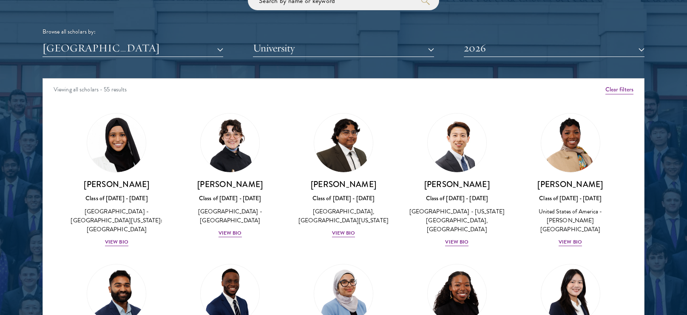
scroll to position [1052, 0]
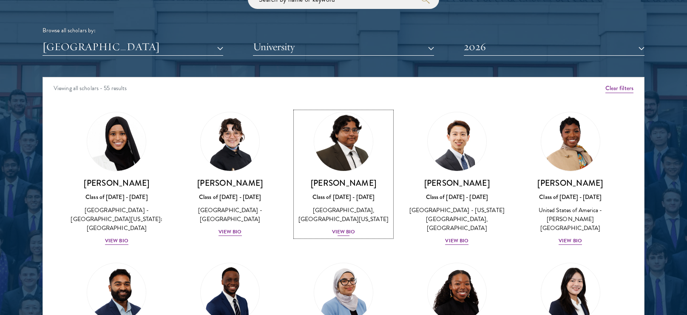
click at [346, 236] on div "View Bio" at bounding box center [343, 232] width 23 height 8
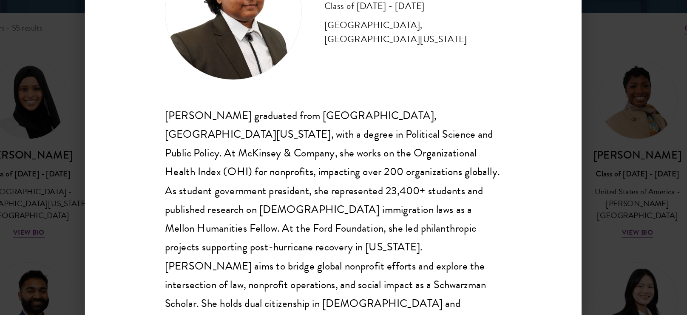
scroll to position [10, 0]
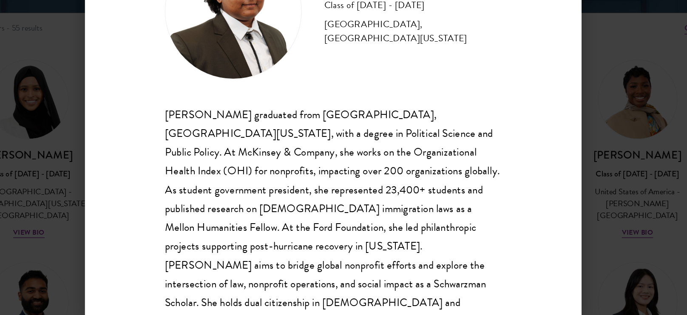
click at [381, 223] on div "Ariana Ahmed graduated from Hunter College, City University of New York, with a…" at bounding box center [343, 229] width 251 height 169
click at [387, 235] on div "Ariana Ahmed graduated from Hunter College, City University of New York, with a…" at bounding box center [343, 229] width 251 height 169
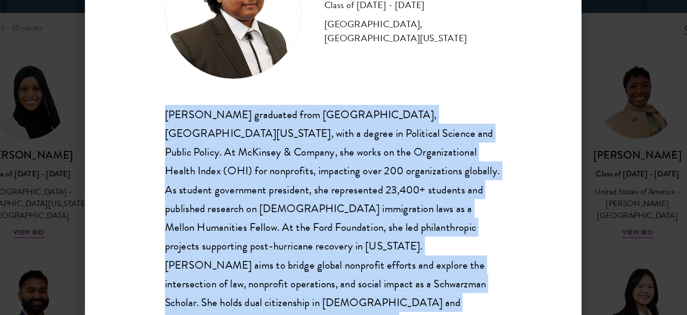
click at [397, 215] on div "Ariana Ahmed graduated from Hunter College, City University of New York, with a…" at bounding box center [343, 229] width 251 height 169
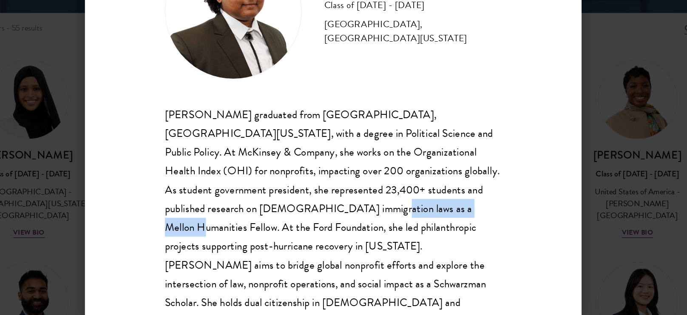
drag, startPoint x: 371, startPoint y: 221, endPoint x: 289, endPoint y: 224, distance: 82.1
click at [289, 224] on div "Ariana Ahmed graduated from Hunter College, City University of New York, with a…" at bounding box center [343, 229] width 251 height 169
copy div "Mellon Humanities Fellow"
click at [508, 200] on div "Ariana Ahmed Class of 2025 - 2026 United States of America - Hunter College, Th…" at bounding box center [344, 158] width 370 height 298
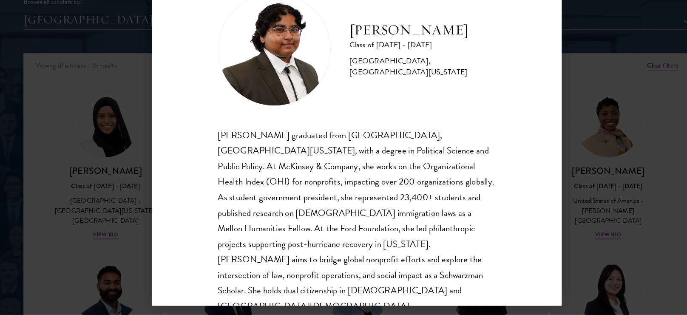
scroll to position [1050, 0]
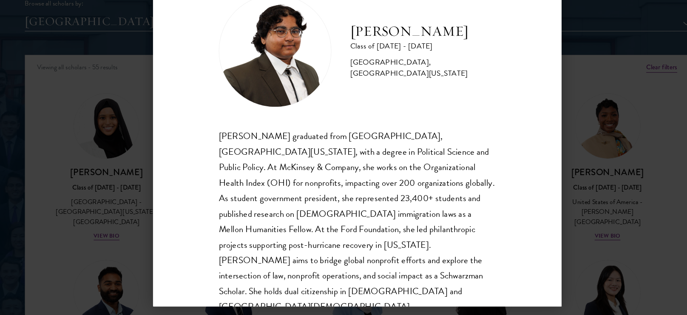
click at [550, 217] on div "Ariana Ahmed Class of 2025 - 2026 United States of America - Hunter College, Th…" at bounding box center [343, 157] width 687 height 315
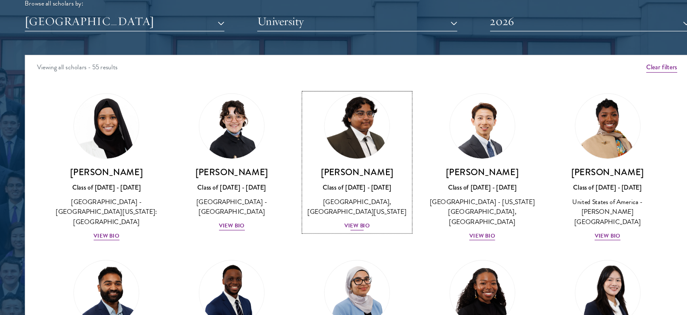
click at [343, 238] on div "View Bio" at bounding box center [343, 234] width 23 height 8
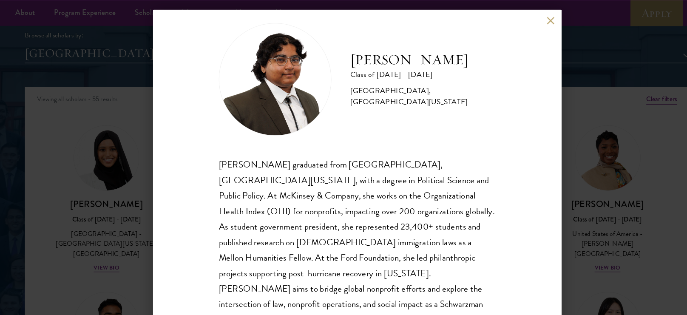
scroll to position [13, 0]
click at [521, 17] on button at bounding box center [518, 18] width 7 height 7
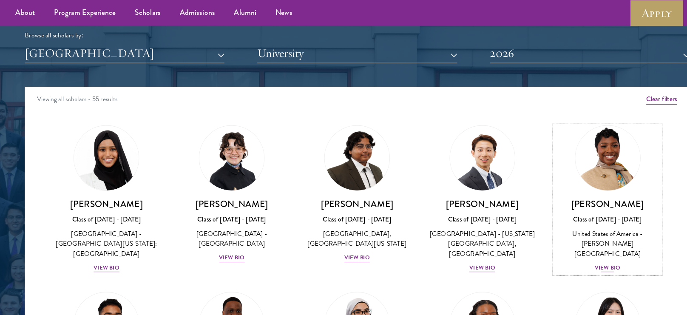
click at [574, 238] on div "View Bio" at bounding box center [570, 242] width 23 height 8
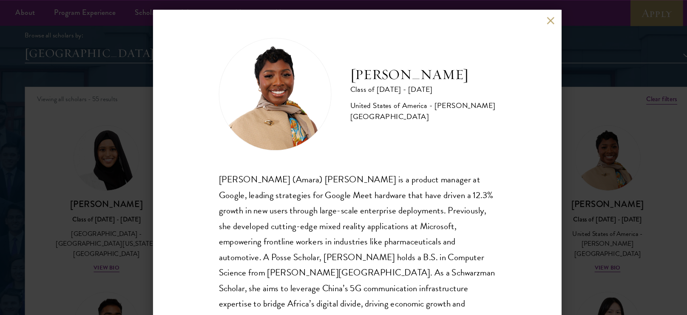
click at [544, 155] on div "Amara Anigbo Class of 2025 - 2026 United States of America - Dickinson College …" at bounding box center [343, 157] width 687 height 315
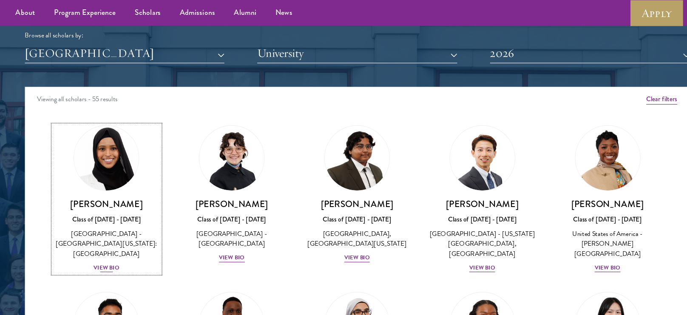
click at [113, 238] on div "View Bio" at bounding box center [116, 242] width 23 height 8
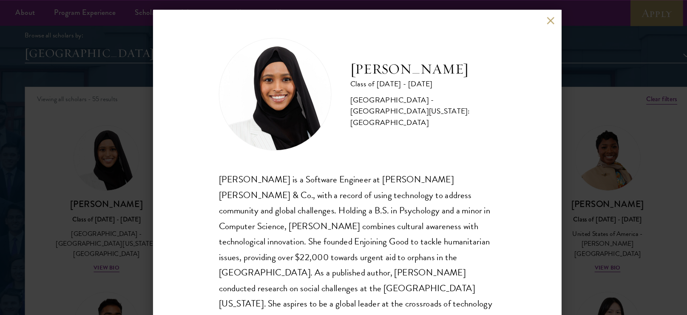
click at [517, 21] on button at bounding box center [518, 18] width 7 height 7
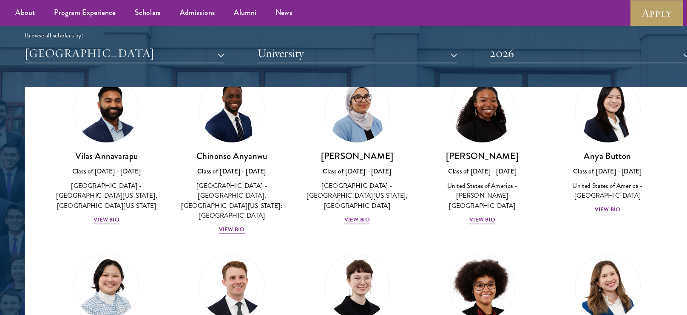
scroll to position [178, 0]
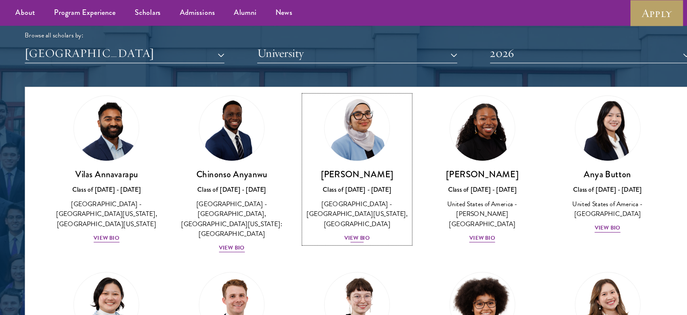
click at [351, 212] on div "View Bio" at bounding box center [343, 216] width 23 height 8
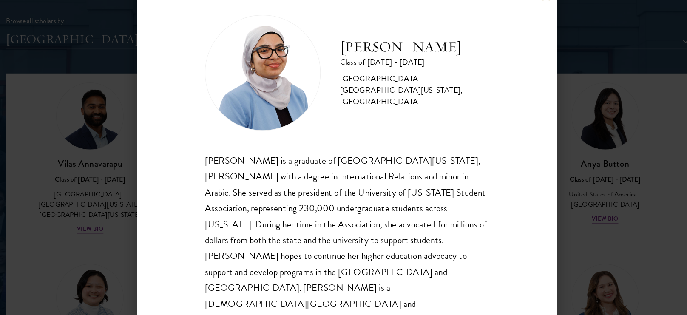
scroll to position [1042, 0]
click at [366, 247] on div "Celene Aridin is a graduate of University of California, Davis with a degree in…" at bounding box center [343, 233] width 251 height 155
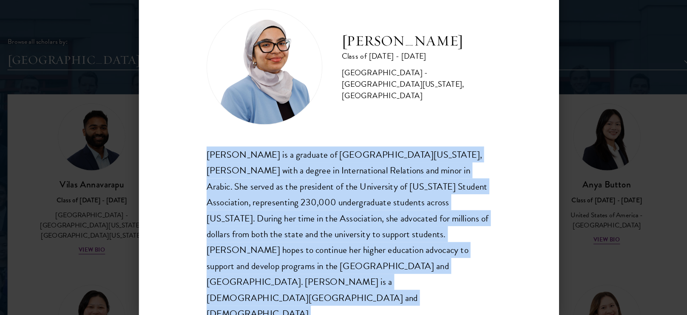
scroll to position [1019, 0]
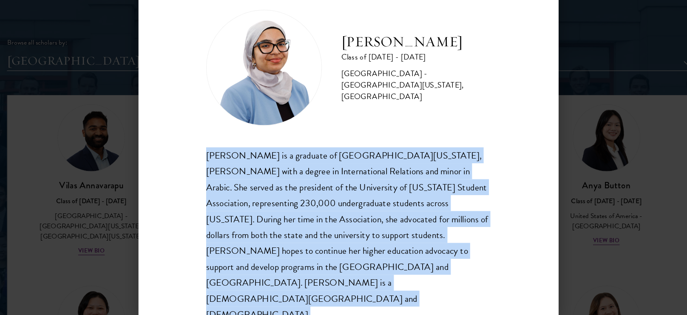
click at [365, 251] on div "Celene Aridin is a graduate of University of California, Davis with a degree in…" at bounding box center [343, 233] width 251 height 155
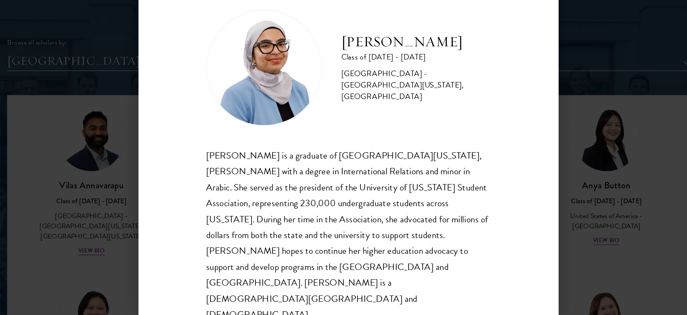
click at [365, 251] on div "Celene Aridin is a graduate of University of California, Davis with a degree in…" at bounding box center [343, 233] width 251 height 155
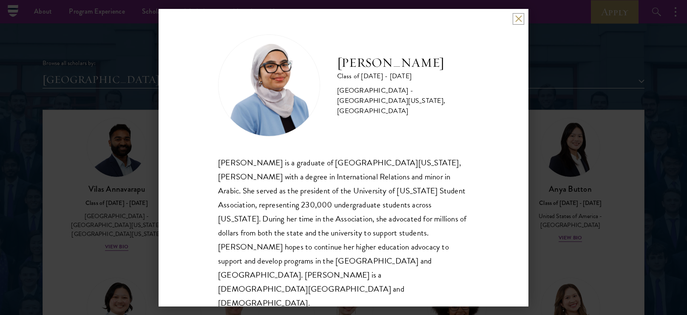
click at [517, 23] on button at bounding box center [518, 18] width 7 height 7
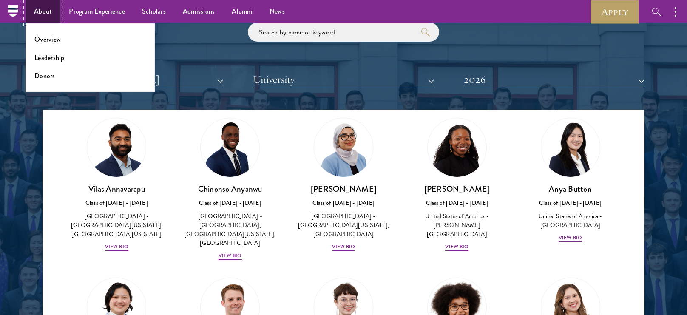
click at [45, 7] on link "About" at bounding box center [43, 11] width 35 height 23
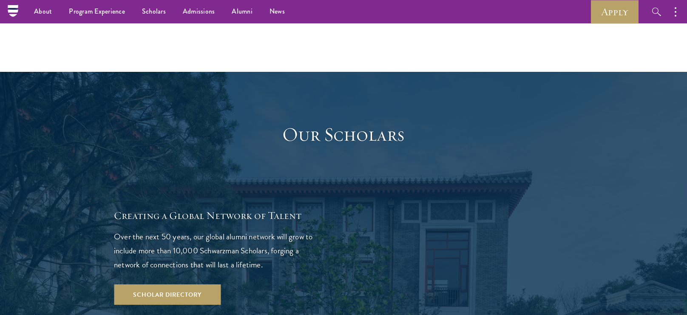
scroll to position [1388, 0]
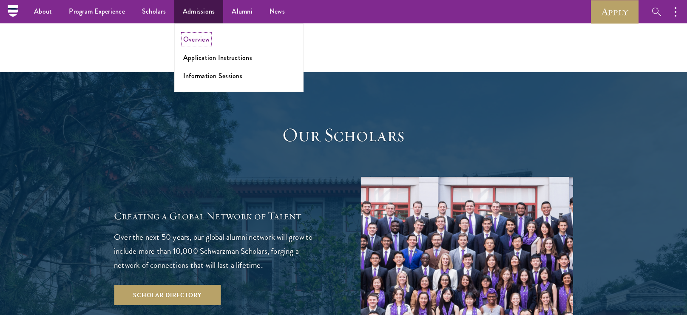
click at [201, 44] on link "Overview" at bounding box center [196, 39] width 26 height 10
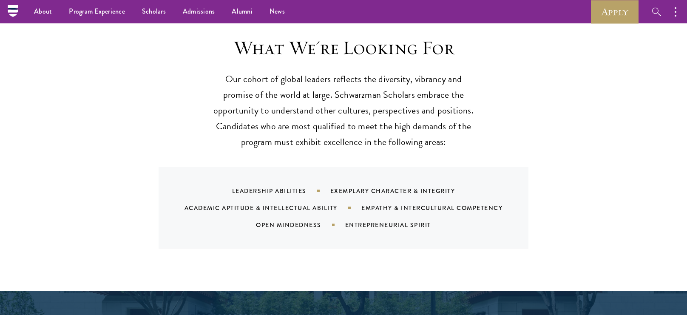
scroll to position [801, 0]
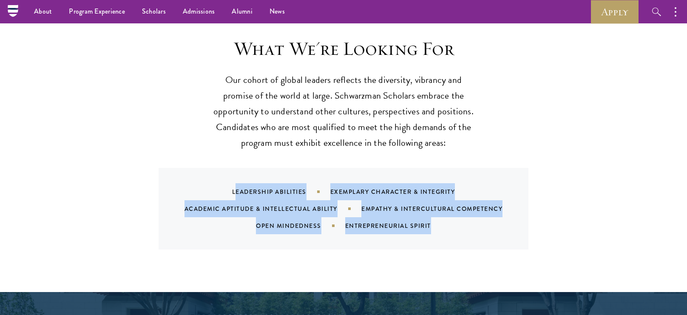
drag, startPoint x: 235, startPoint y: 169, endPoint x: 462, endPoint y: 218, distance: 231.9
click at [462, 218] on div "Leadership Abilities Exemplary Character & Integrity Academic Aptitude & Intell…" at bounding box center [344, 209] width 370 height 82
copy div "eadership Abilities Exemplary Character & Integrity Academic Aptitude & Intelle…"
click at [526, 168] on div "Leadership Abilities Exemplary Character & Integrity Academic Aptitude & Intell…" at bounding box center [344, 209] width 370 height 82
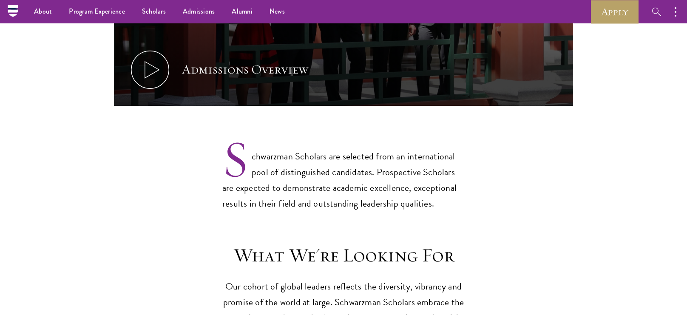
scroll to position [0, 0]
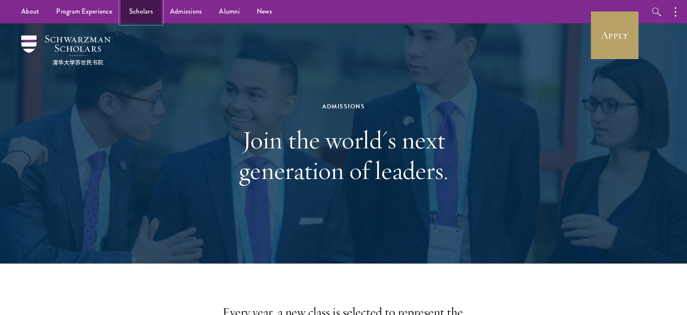
click at [140, 15] on link "Scholars" at bounding box center [141, 11] width 41 height 23
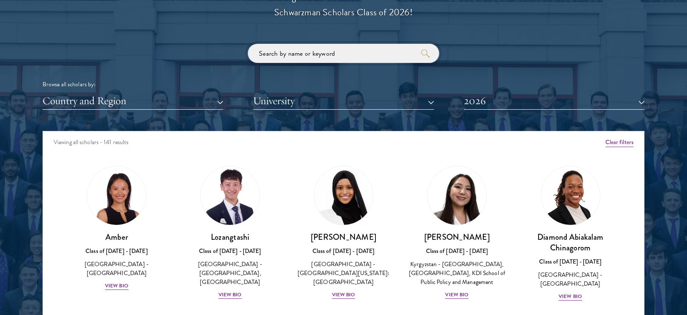
click at [356, 49] on input "search" at bounding box center [343, 53] width 191 height 19
type input "gender"
click button "submit" at bounding box center [0, 0] width 0 height 0
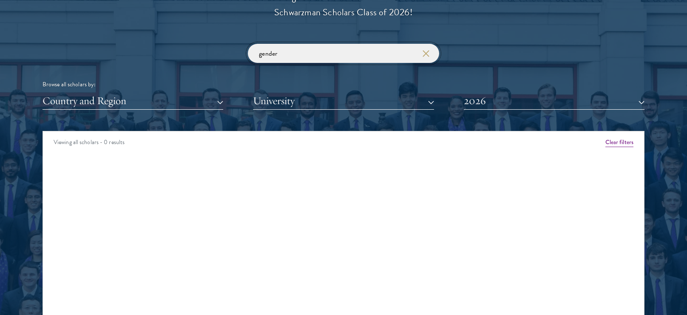
click at [357, 50] on input "gender" at bounding box center [343, 53] width 191 height 19
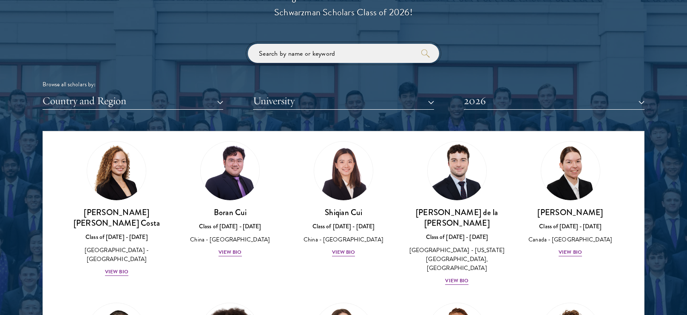
scroll to position [937, 0]
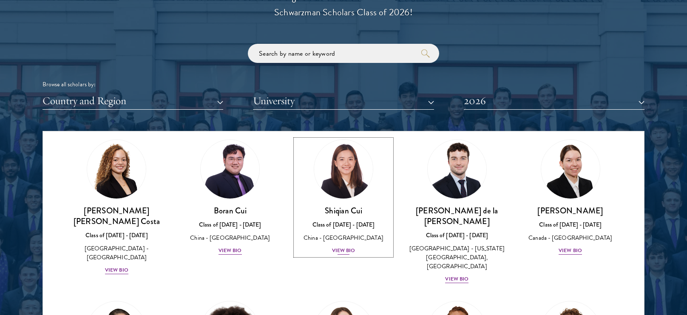
click at [346, 247] on div "View Bio" at bounding box center [343, 251] width 23 height 8
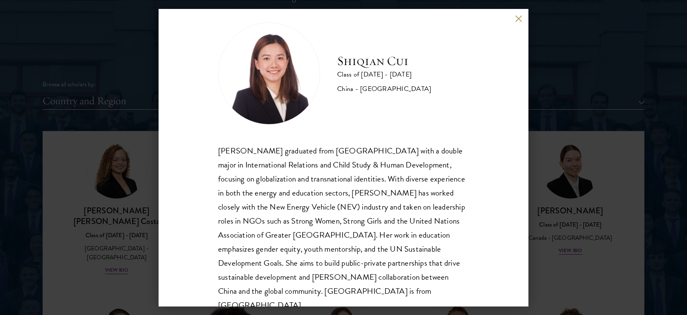
scroll to position [13, 0]
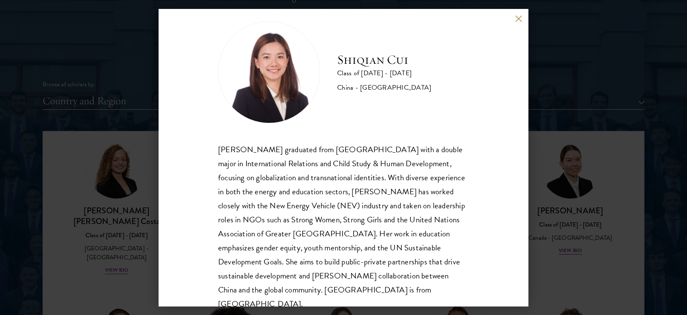
click at [346, 230] on div "[PERSON_NAME] graduated from [GEOGRAPHIC_DATA] with a double major in Internati…" at bounding box center [343, 226] width 251 height 169
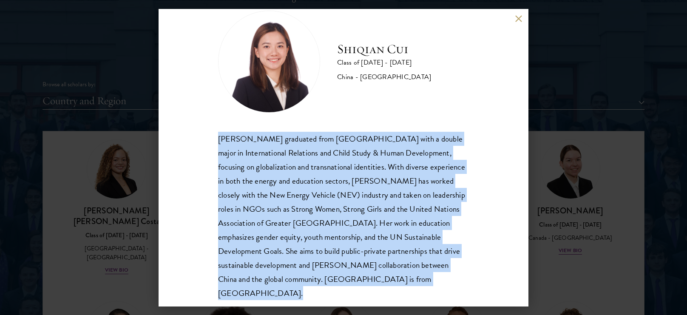
scroll to position [27, 0]
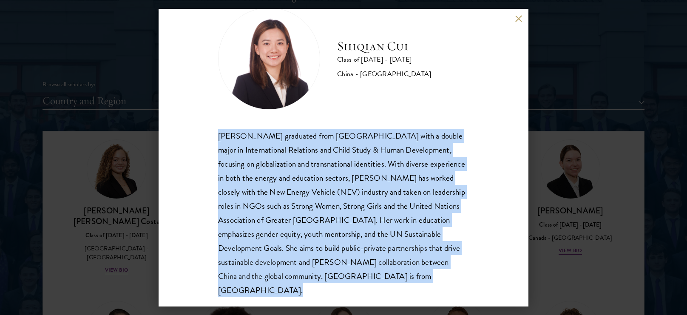
click at [346, 230] on div "[PERSON_NAME] graduated from [GEOGRAPHIC_DATA] with a double major in Internati…" at bounding box center [343, 213] width 251 height 169
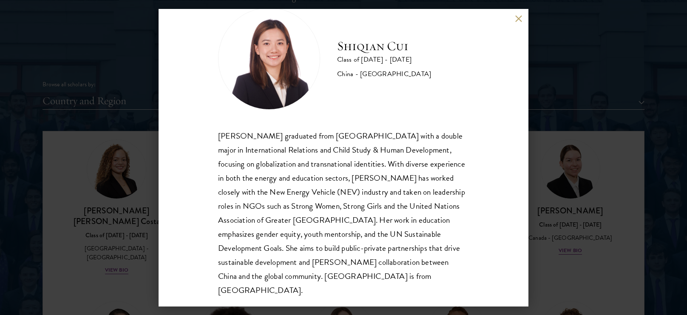
scroll to position [29, 0]
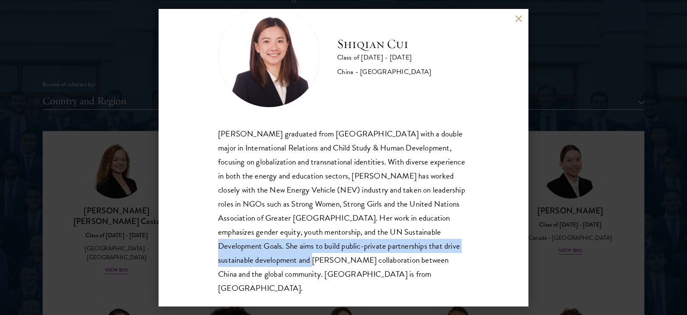
drag, startPoint x: 259, startPoint y: 263, endPoint x: 405, endPoint y: 235, distance: 149.2
click at [405, 235] on div "[PERSON_NAME] graduated from [GEOGRAPHIC_DATA] with a double major in Internati…" at bounding box center [343, 211] width 251 height 169
copy div "She aims to build public-private partnerships that drive sustainable developmen…"
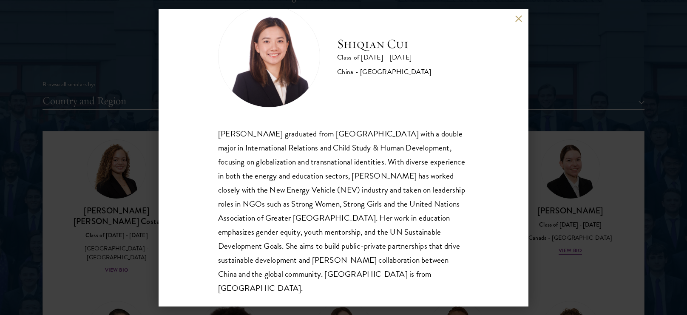
click at [605, 136] on div "[PERSON_NAME] Class of [DATE] - [DATE] [GEOGRAPHIC_DATA] - [GEOGRAPHIC_DATA] [P…" at bounding box center [343, 157] width 687 height 315
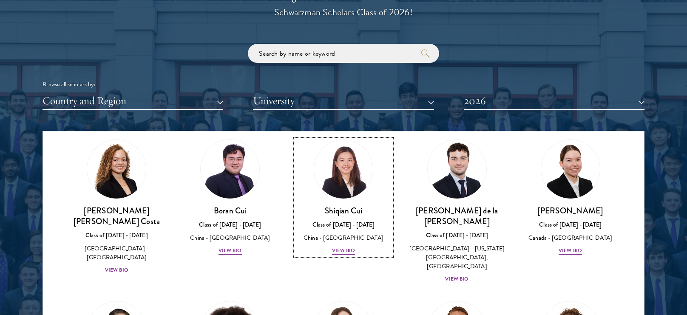
scroll to position [921, 0]
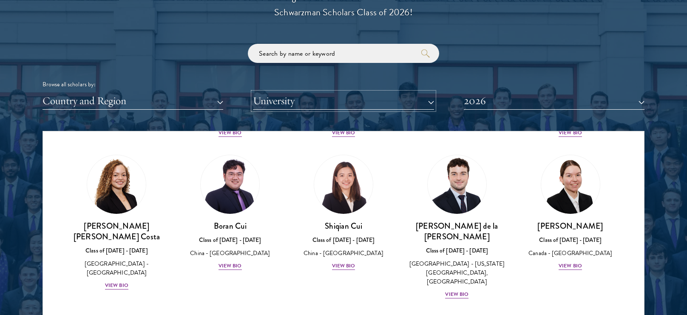
click at [360, 100] on button "University" at bounding box center [343, 100] width 181 height 17
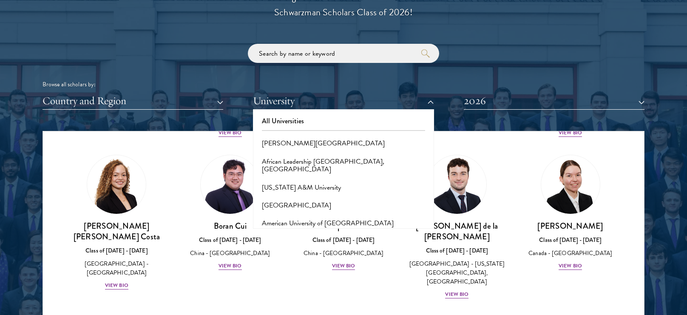
click at [191, 110] on div "Scholar Directory Congratulations and welcome to the Schwarzman Scholars Class …" at bounding box center [344, 170] width 602 height 432
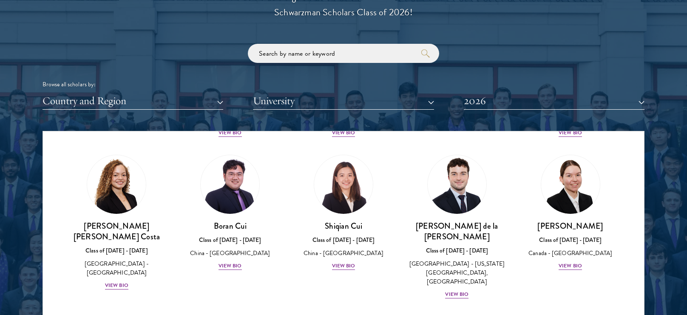
click at [191, 110] on div "Scholar Directory Congratulations and welcome to the Schwarzman Scholars Class …" at bounding box center [344, 170] width 602 height 432
click at [116, 281] on div "View Bio" at bounding box center [116, 285] width 23 height 8
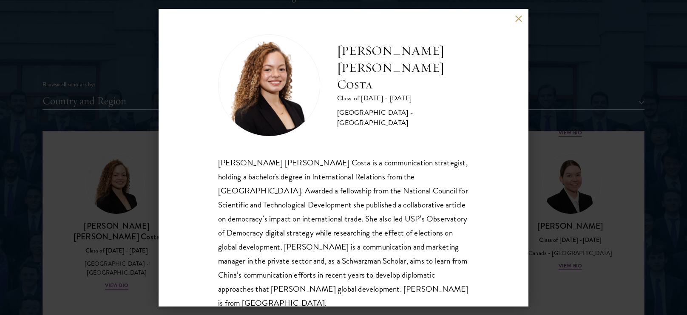
click at [306, 288] on div "[PERSON_NAME] [PERSON_NAME] Costa is a communication strategist, holding a bach…" at bounding box center [343, 233] width 251 height 155
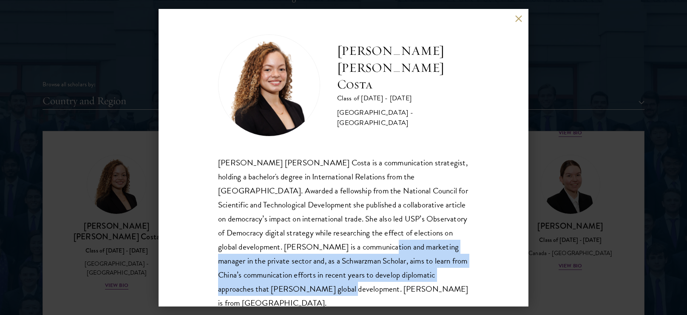
drag, startPoint x: 303, startPoint y: 288, endPoint x: 349, endPoint y: 239, distance: 66.8
click at [349, 239] on div "[PERSON_NAME] [PERSON_NAME] Costa is a communication strategist, holding a bach…" at bounding box center [343, 233] width 251 height 155
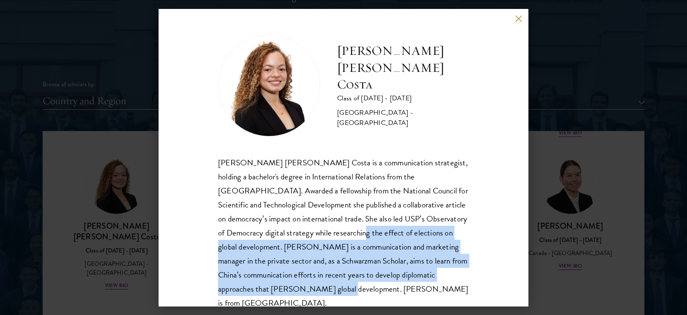
click at [348, 242] on div "[PERSON_NAME] [PERSON_NAME] Costa is a communication strategist, holding a bach…" at bounding box center [343, 233] width 251 height 155
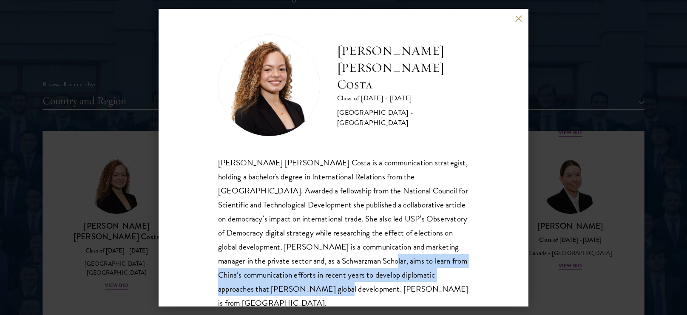
drag, startPoint x: 340, startPoint y: 262, endPoint x: 300, endPoint y: 285, distance: 46.4
click at [300, 285] on div "[PERSON_NAME] [PERSON_NAME] Costa is a communication strategist, holding a bach…" at bounding box center [343, 233] width 251 height 155
copy div "aims to learn from China’s communication efforts in recent years to develop dip…"
click at [150, 279] on div "[PERSON_NAME] [PERSON_NAME] Costa Class of [DATE] - [DATE] [GEOGRAPHIC_DATA] - …" at bounding box center [343, 157] width 687 height 315
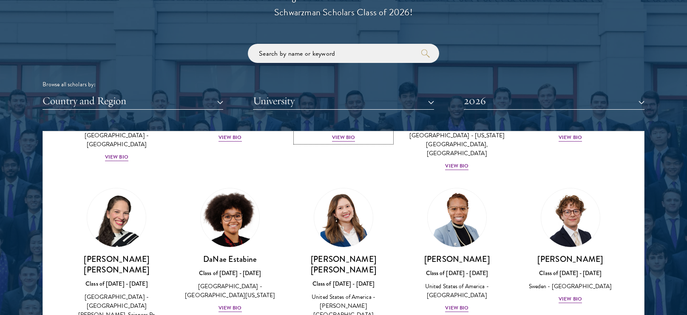
scroll to position [1048, 0]
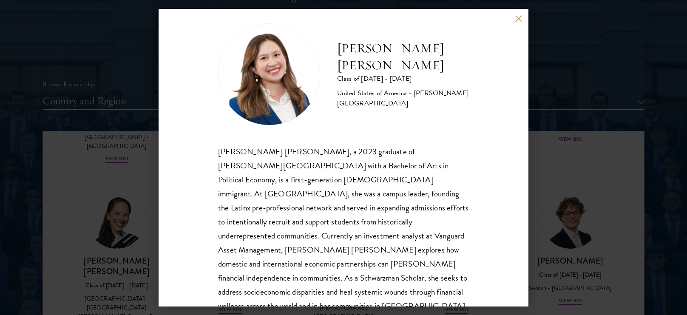
scroll to position [10, 0]
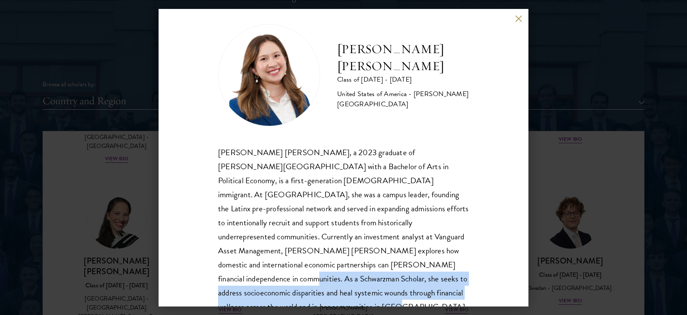
drag, startPoint x: 267, startPoint y: 268, endPoint x: 354, endPoint y: 299, distance: 93.0
click at [354, 299] on div "[PERSON_NAME] [PERSON_NAME] Class of [DATE] - [DATE] [GEOGRAPHIC_DATA] - [PERSO…" at bounding box center [344, 158] width 370 height 298
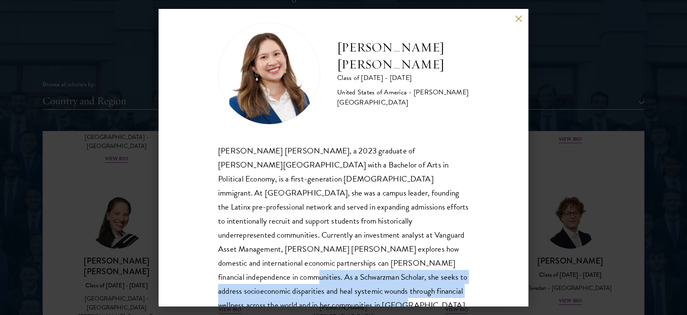
click at [431, 273] on div "[PERSON_NAME] [PERSON_NAME], a 2023 graduate of [PERSON_NAME][GEOGRAPHIC_DATA] …" at bounding box center [343, 242] width 251 height 197
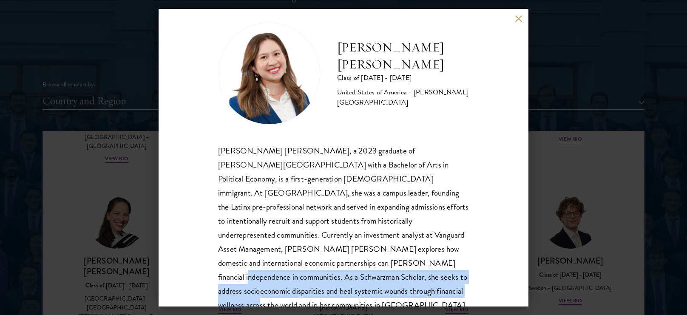
drag, startPoint x: 482, startPoint y: 275, endPoint x: 453, endPoint y: 251, distance: 37.5
click at [453, 251] on div "[PERSON_NAME] [PERSON_NAME] Class of [DATE] - [DATE] [GEOGRAPHIC_DATA] - [PERSO…" at bounding box center [344, 158] width 370 height 298
copy div "she seeks to address socioeconomic disparities and heal systemic wounds through…"
click at [53, 245] on div "[PERSON_NAME] [PERSON_NAME] Class of [DATE] - [DATE] [GEOGRAPHIC_DATA] - [PERSO…" at bounding box center [343, 157] width 687 height 315
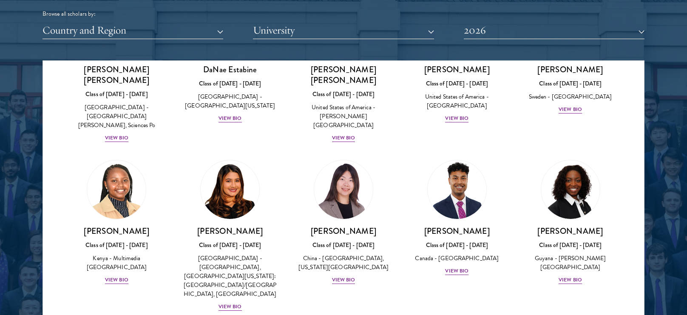
scroll to position [1169, 0]
click at [233, 302] on div "View Bio" at bounding box center [229, 306] width 23 height 8
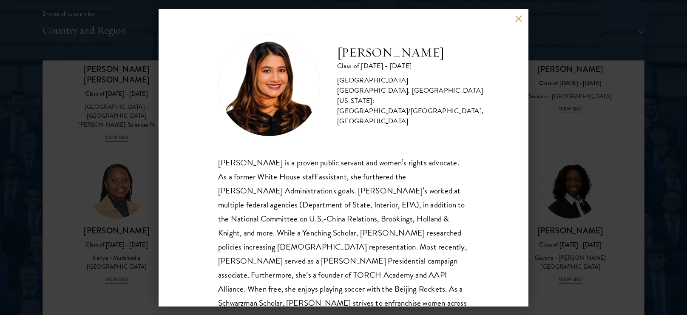
scroll to position [29, 0]
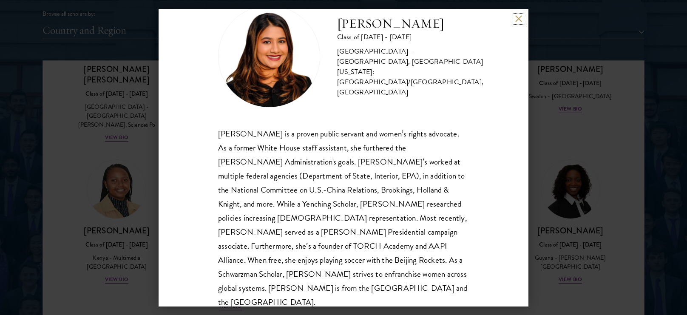
click at [522, 21] on button at bounding box center [518, 18] width 7 height 7
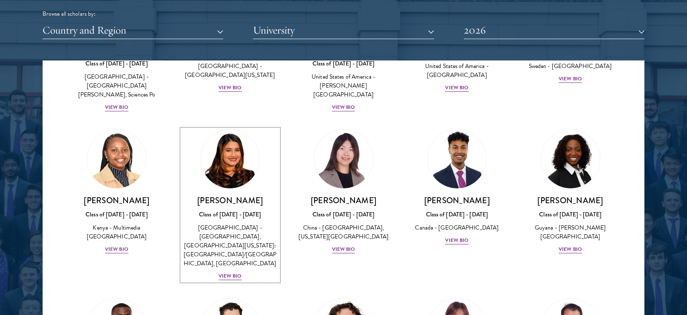
scroll to position [1200, 0]
click at [567, 245] on div "View Bio" at bounding box center [570, 249] width 23 height 8
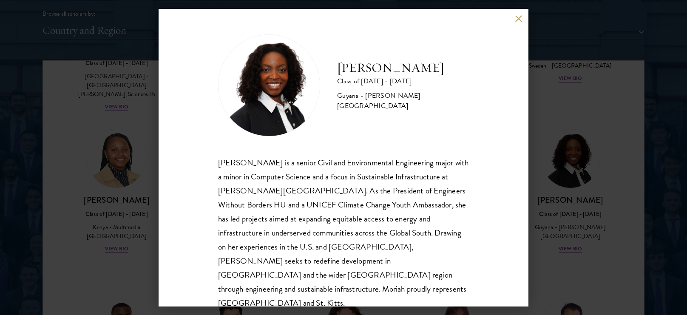
click at [156, 210] on div "[PERSON_NAME] Class of [DATE] - [DATE] [GEOGRAPHIC_DATA] - [PERSON_NAME][GEOGRA…" at bounding box center [343, 157] width 687 height 315
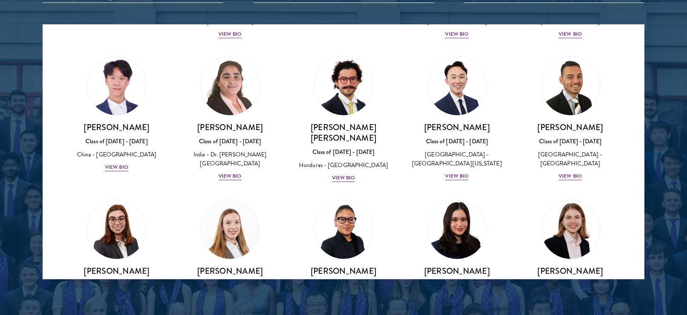
scroll to position [1717, 0]
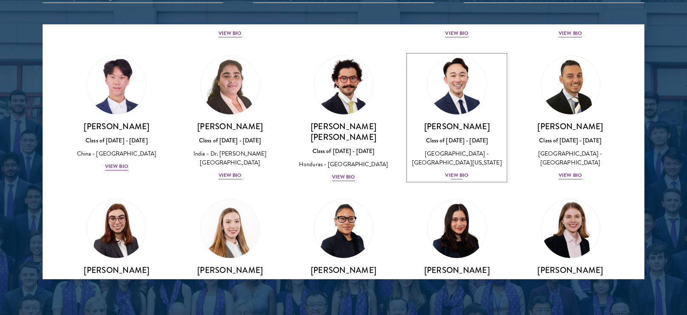
click at [466, 171] on div "View Bio" at bounding box center [456, 175] width 23 height 8
